Goal: Information Seeking & Learning: Learn about a topic

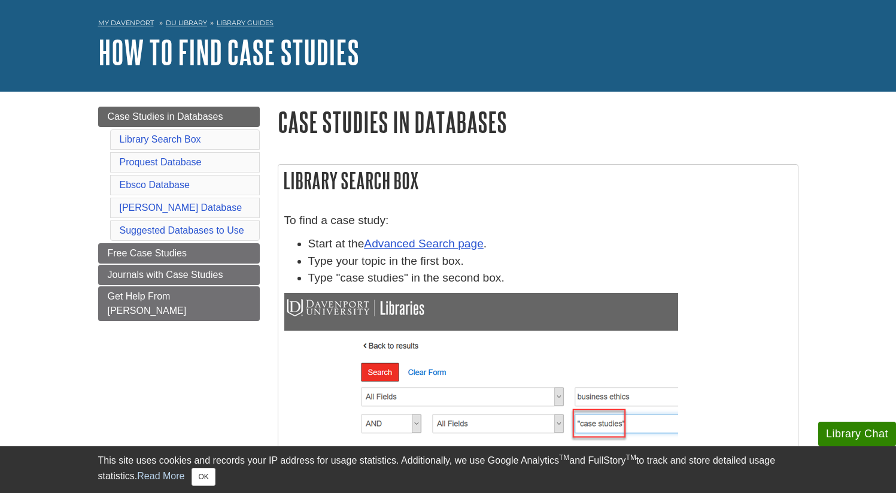
scroll to position [79, 0]
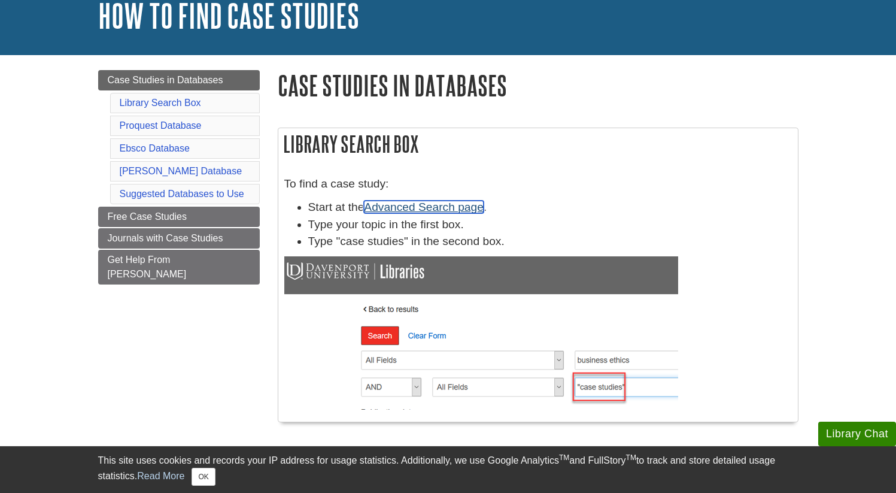
click at [460, 208] on link "Advanced Search page" at bounding box center [423, 207] width 119 height 13
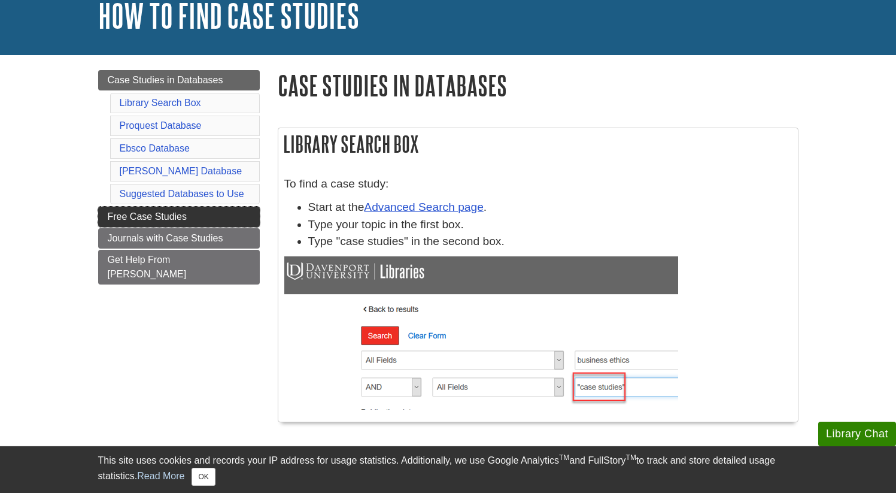
click at [130, 221] on span "Free Case Studies" at bounding box center [148, 216] width 80 height 10
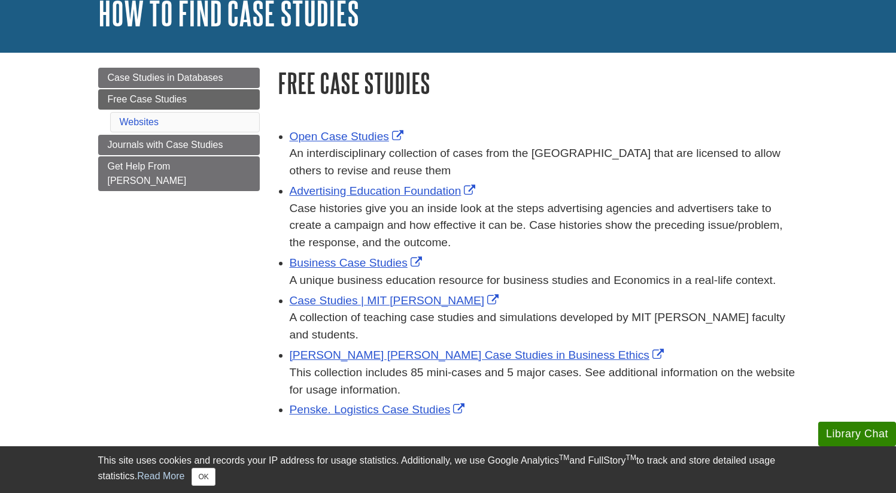
scroll to position [83, 0]
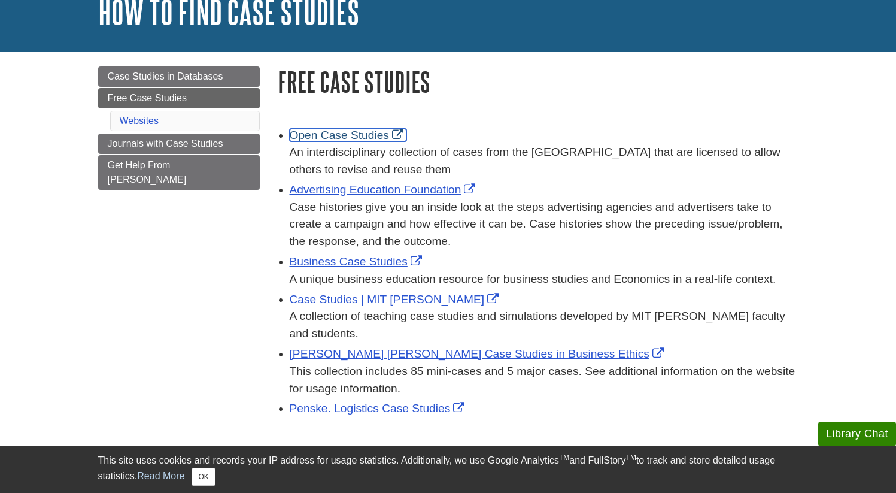
click at [364, 135] on link "Open Case Studies" at bounding box center [348, 135] width 117 height 13
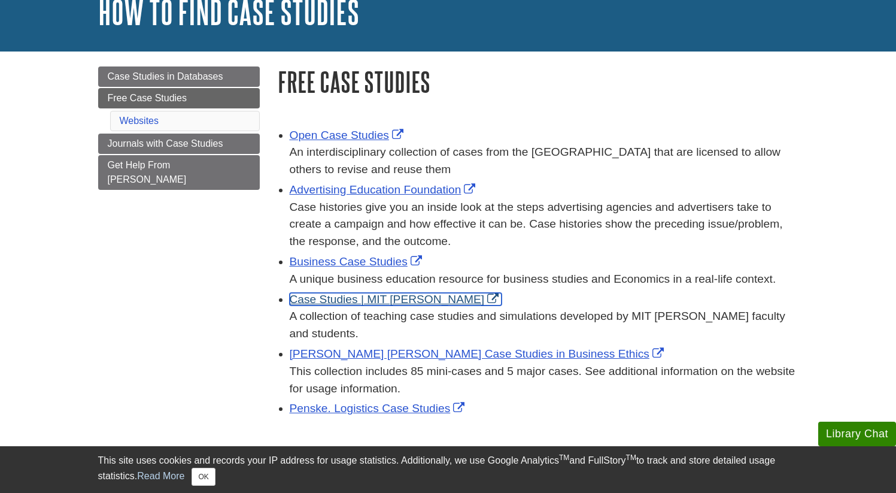
click at [320, 296] on link "Case Studies | MIT Sloan" at bounding box center [396, 299] width 213 height 13
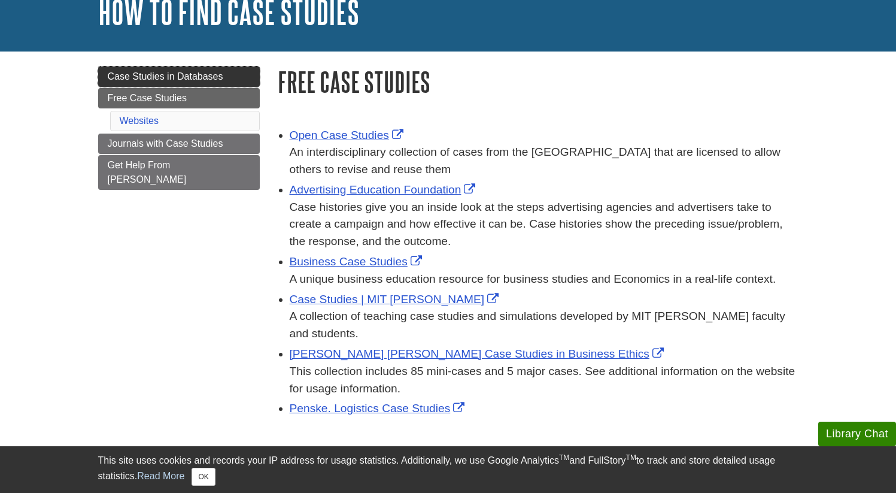
click at [131, 79] on span "Case Studies in Databases" at bounding box center [166, 76] width 116 height 10
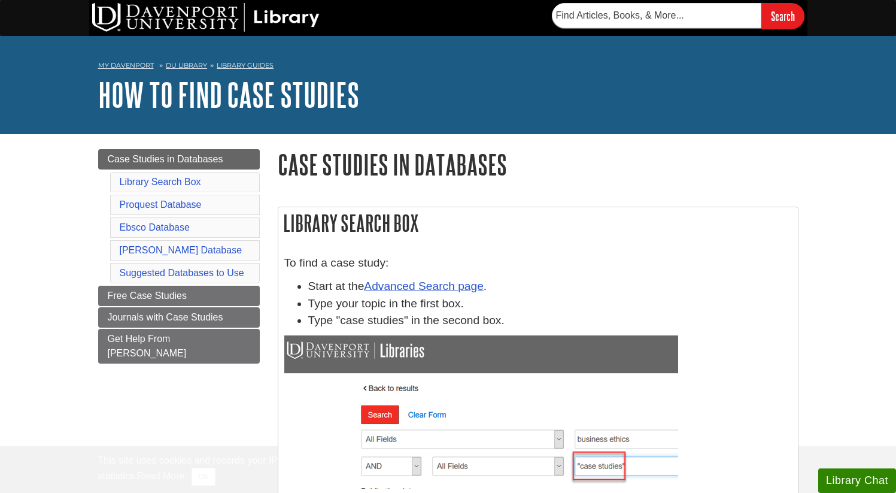
scroll to position [79, 0]
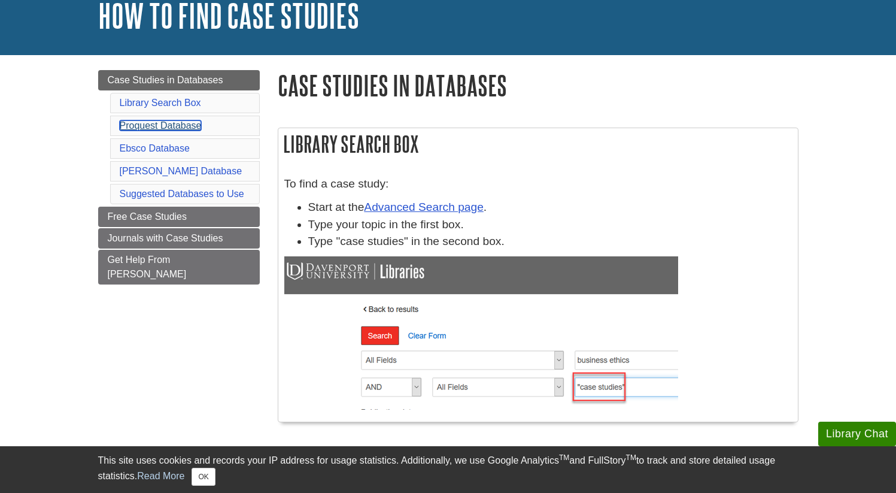
click at [145, 123] on link "Proquest Database" at bounding box center [161, 125] width 82 height 10
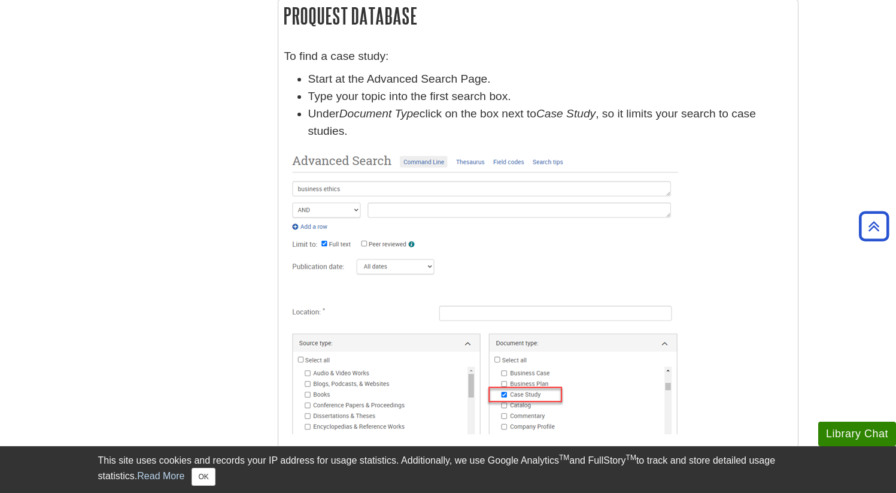
scroll to position [79, 0]
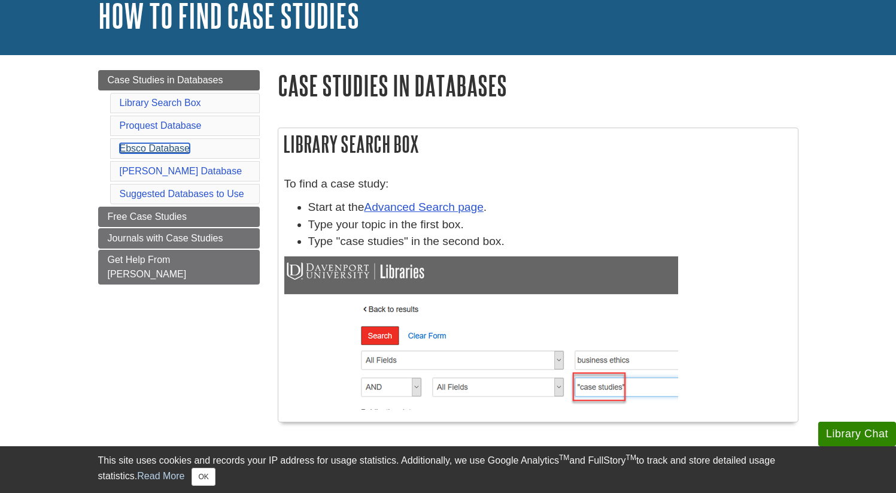
click at [147, 150] on link "Ebsco Database" at bounding box center [155, 148] width 70 height 10
